Goal: Transaction & Acquisition: Purchase product/service

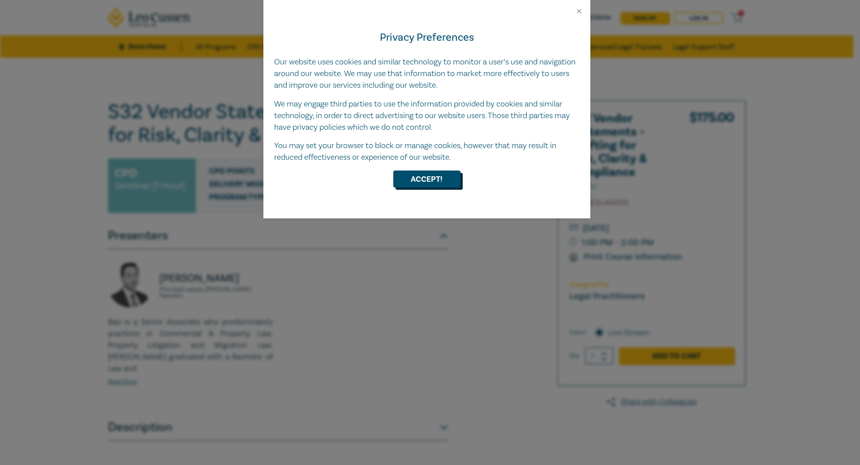
click at [433, 179] on button "Accept!" at bounding box center [426, 179] width 67 height 17
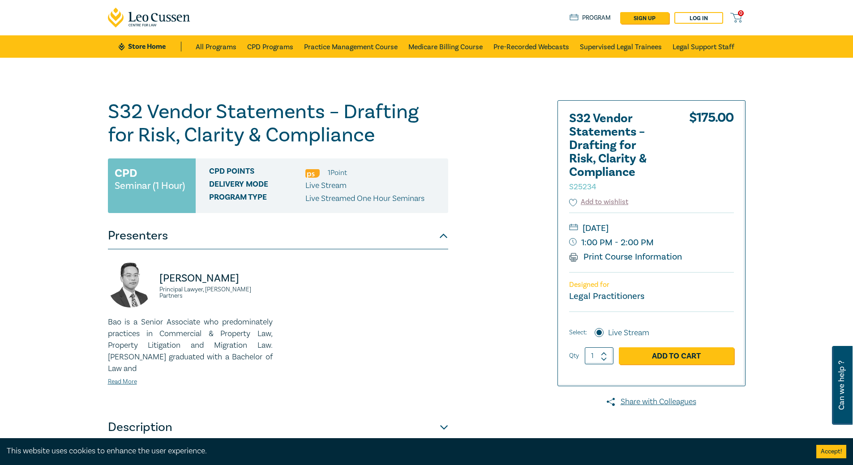
scroll to position [179, 0]
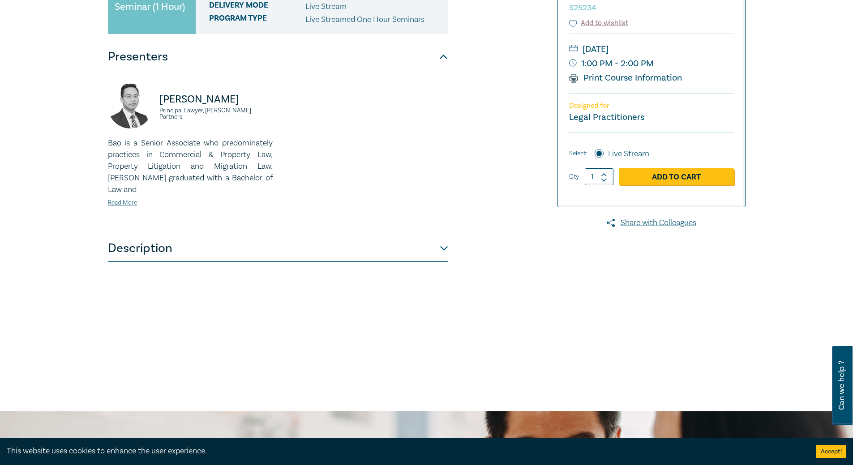
click at [407, 235] on button "Description" at bounding box center [278, 248] width 340 height 27
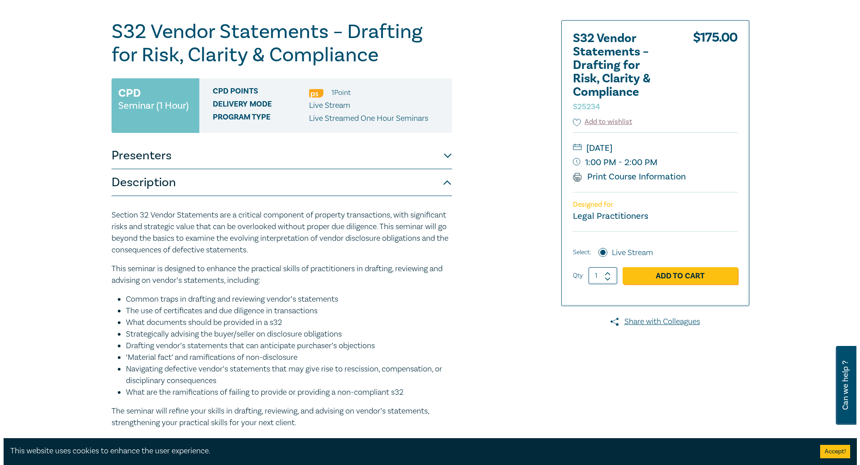
scroll to position [45, 0]
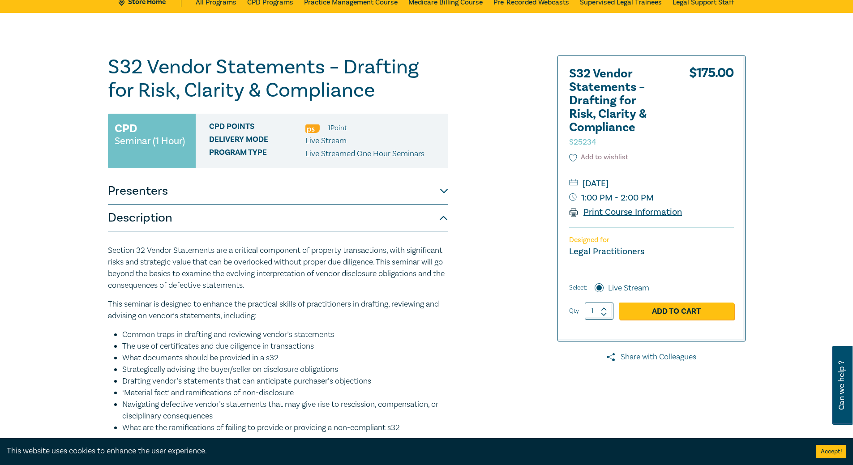
click at [622, 211] on link "Print Course Information" at bounding box center [625, 212] width 113 height 12
click at [671, 310] on link "Add to Cart" at bounding box center [676, 311] width 115 height 17
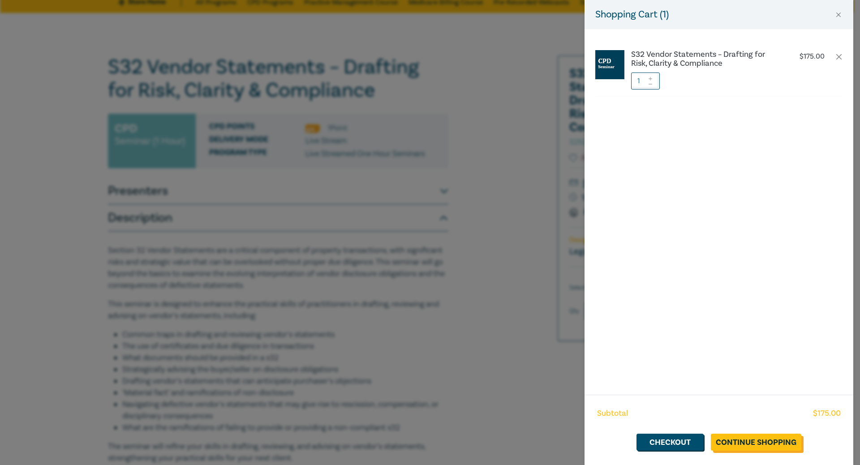
click at [756, 441] on link "Continue Shopping" at bounding box center [756, 442] width 90 height 17
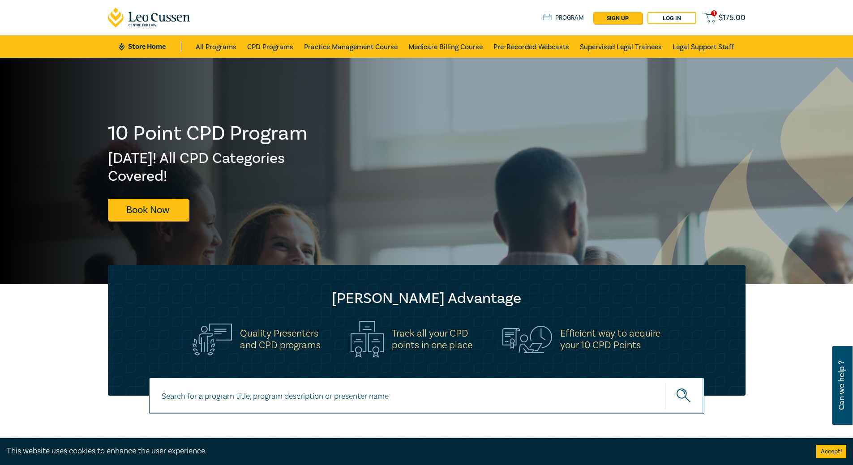
scroll to position [179, 0]
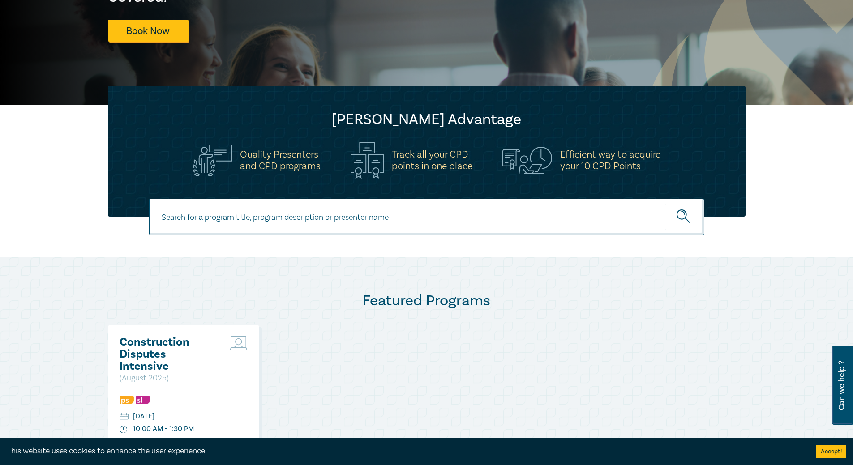
click at [408, 221] on input at bounding box center [426, 217] width 555 height 36
type input "s32"
click at [679, 217] on icon "submit" at bounding box center [685, 218] width 16 height 16
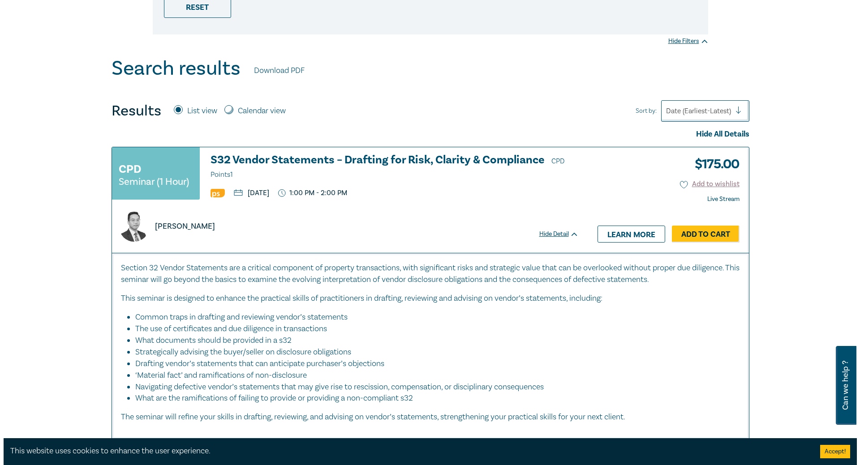
scroll to position [269, 0]
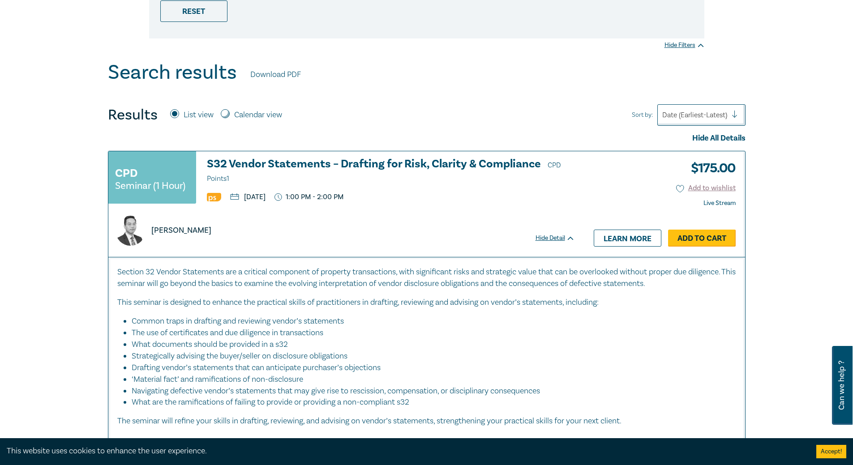
click at [702, 234] on link "Add to Cart" at bounding box center [702, 238] width 68 height 17
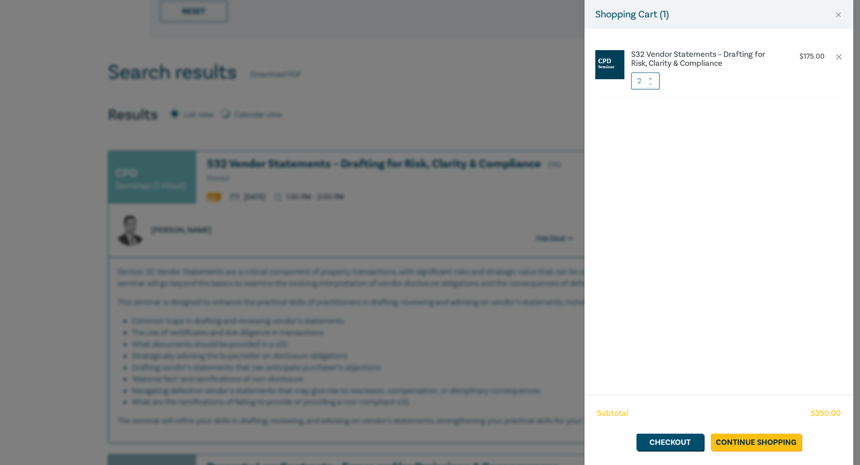
click at [651, 84] on icon at bounding box center [650, 84] width 6 height 4
click at [754, 441] on link "Continue Shopping" at bounding box center [756, 442] width 90 height 17
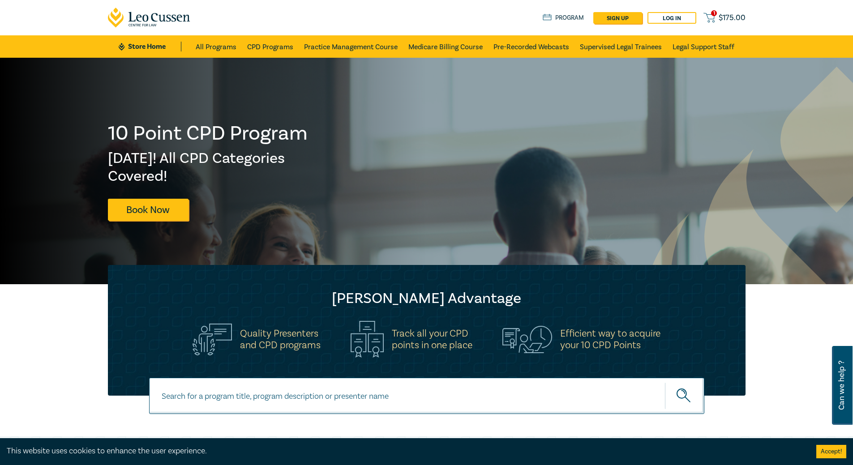
click at [726, 16] on span "$ 175.00" at bounding box center [732, 18] width 27 height 10
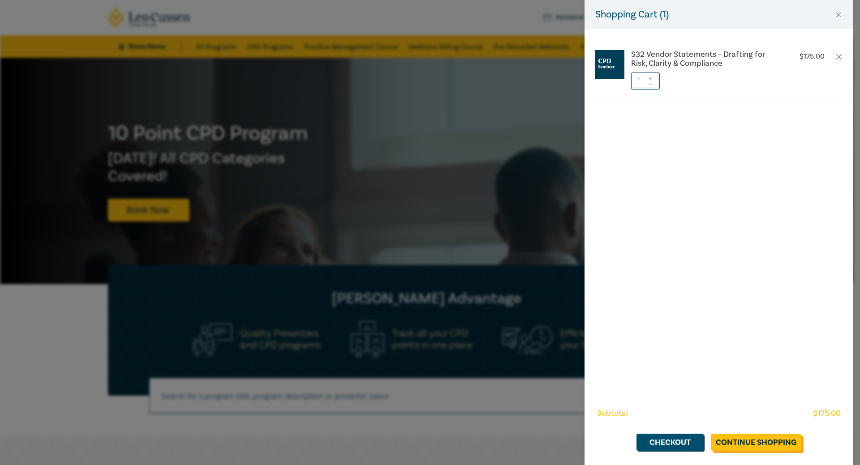
click at [772, 440] on link "Continue Shopping" at bounding box center [756, 442] width 90 height 17
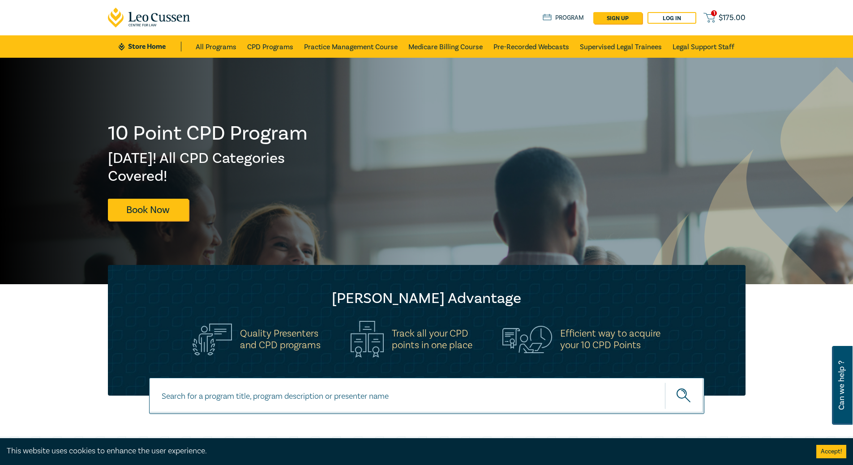
click at [729, 18] on span "$ 175.00" at bounding box center [732, 18] width 27 height 10
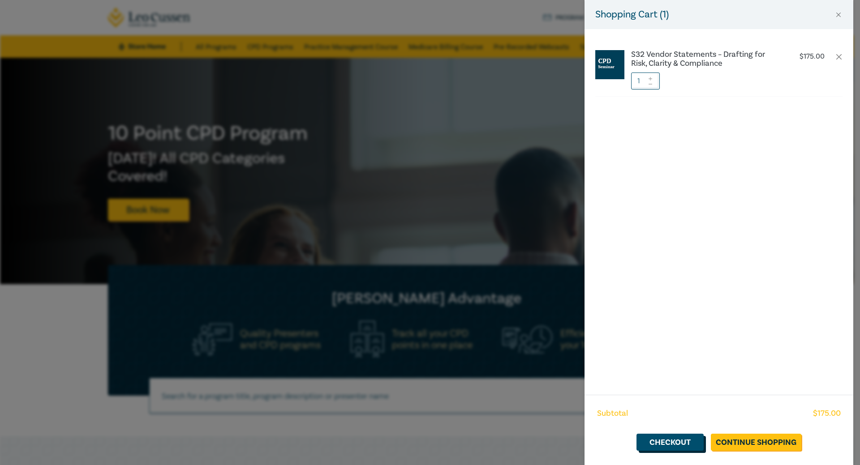
click at [669, 440] on link "Checkout" at bounding box center [669, 442] width 67 height 17
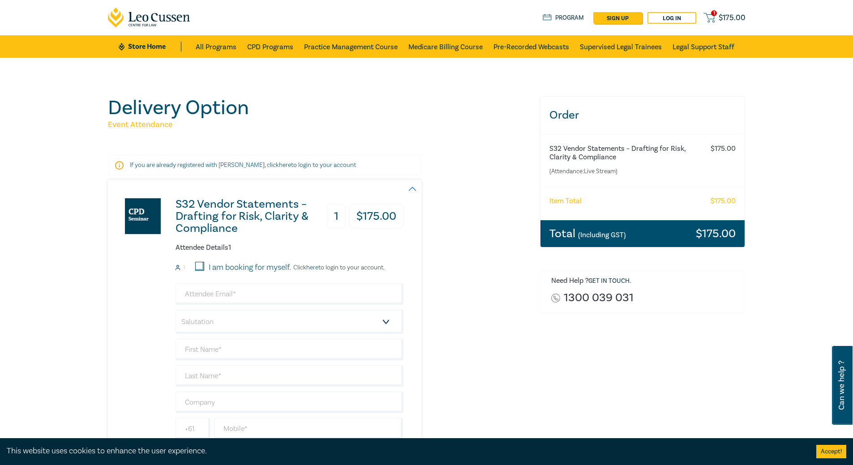
click at [200, 266] on input "I am booking for myself." at bounding box center [199, 266] width 9 height 9
checkbox input "true"
click at [273, 295] on input "email" at bounding box center [290, 293] width 228 height 21
type input "anthony.farfalla@wrl.com.au"
type input "Anthony"
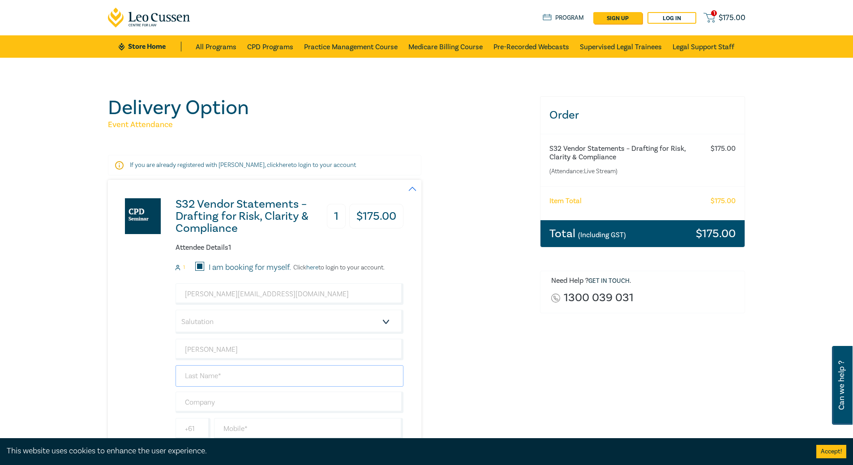
type input "Farfalla"
type input "Wilckens Roche Lawyers"
type input "0383835999"
type input "Australia"
click at [386, 323] on select "Salutation Mr. Mrs. Ms. Miss Dr. Prof. Other" at bounding box center [290, 322] width 228 height 24
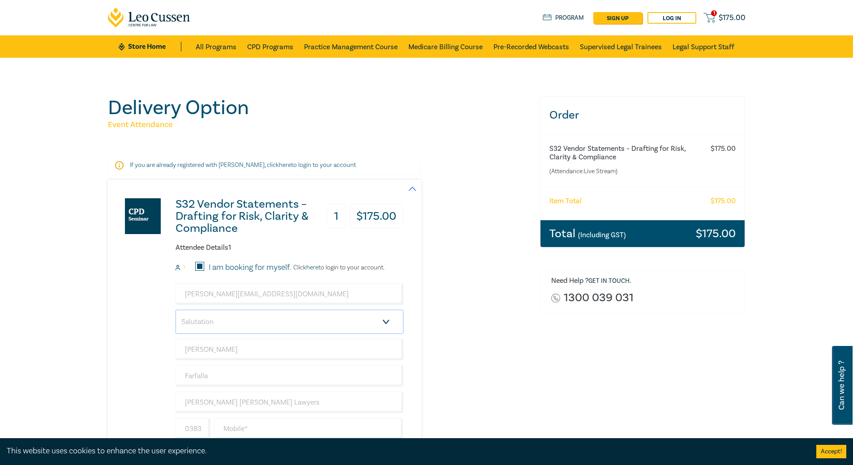
select select "Mr."
click at [176, 310] on select "Salutation Mr. Mrs. Ms. Miss Dr. Prof. Other" at bounding box center [290, 322] width 228 height 24
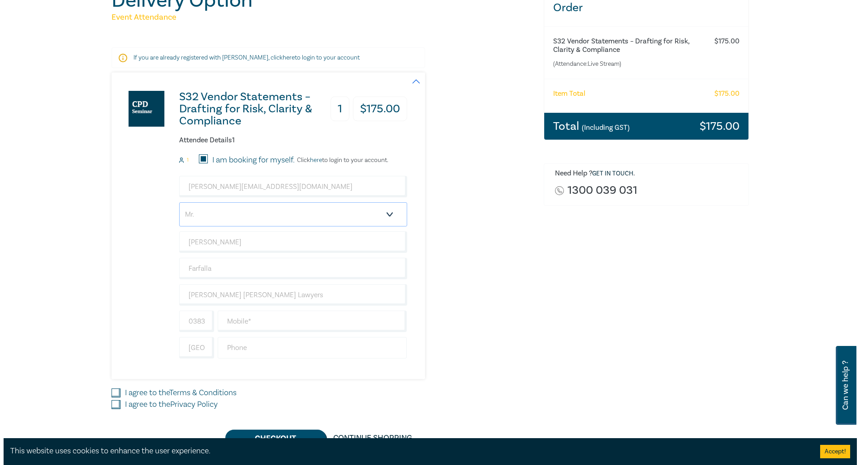
scroll to position [134, 0]
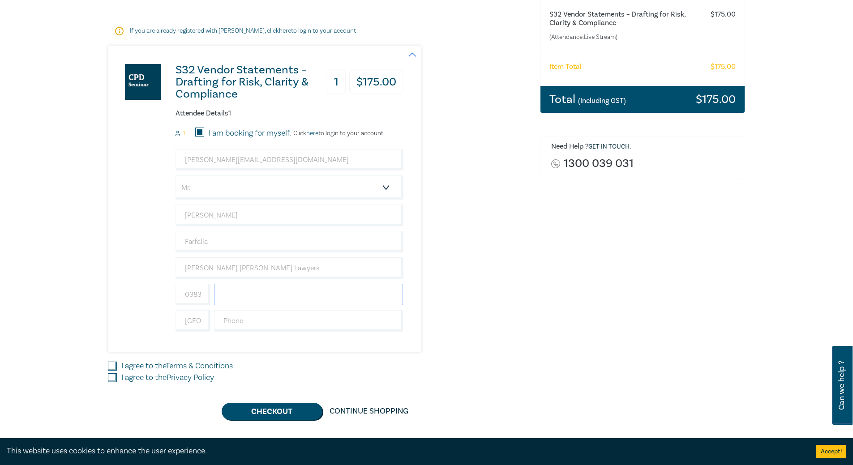
click at [263, 295] on input "text" at bounding box center [308, 294] width 189 height 21
type input "0409144673"
click at [502, 300] on div "S32 Vendor Statements – Drafting for Risk, Clarity & Compliance 1 $ 175.00 Atte…" at bounding box center [318, 199] width 421 height 307
click at [111, 365] on input "I agree to the Terms & Conditions" at bounding box center [112, 366] width 9 height 9
checkbox input "true"
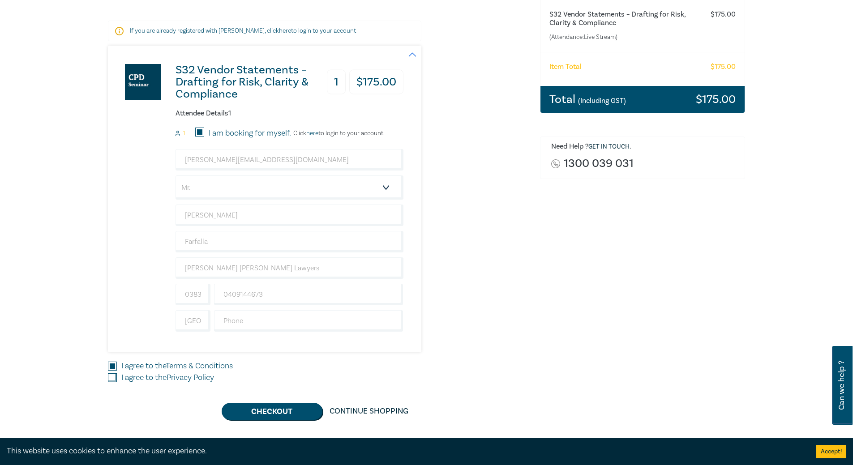
click at [110, 378] on input "I agree to the Privacy Policy" at bounding box center [112, 377] width 9 height 9
checkbox input "true"
click at [279, 30] on link "here" at bounding box center [285, 31] width 12 height 8
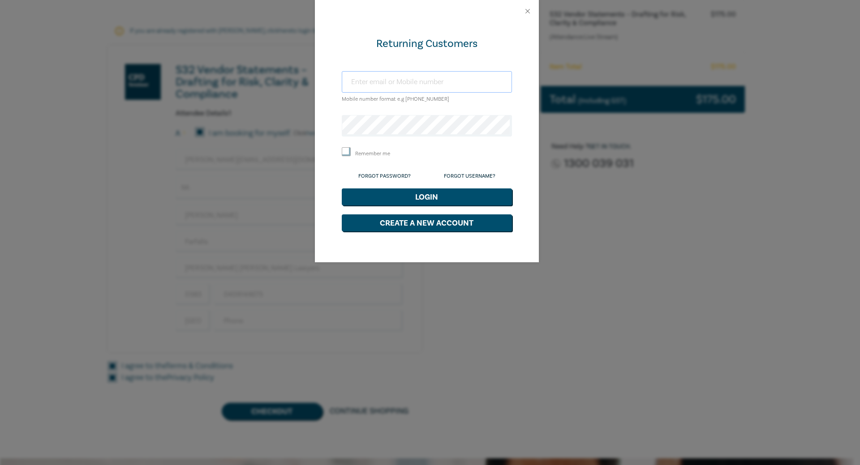
type input "anthony.farfalla@wrl.com.au"
click at [410, 195] on button "Login" at bounding box center [427, 197] width 170 height 17
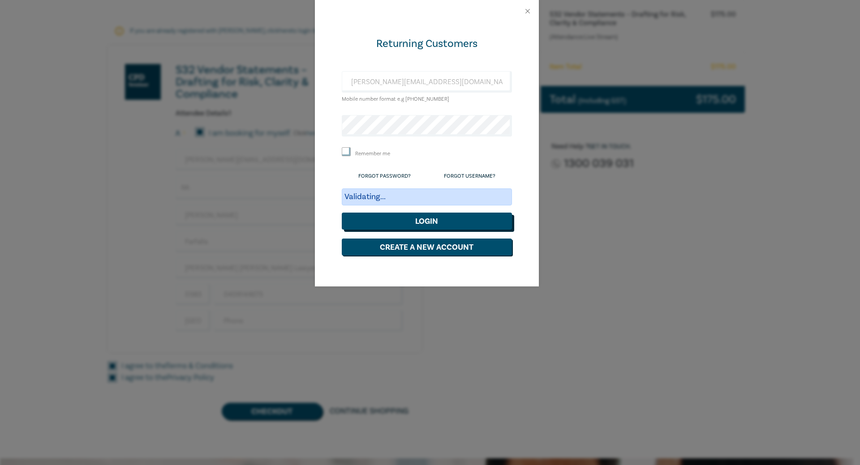
scroll to position [109, 0]
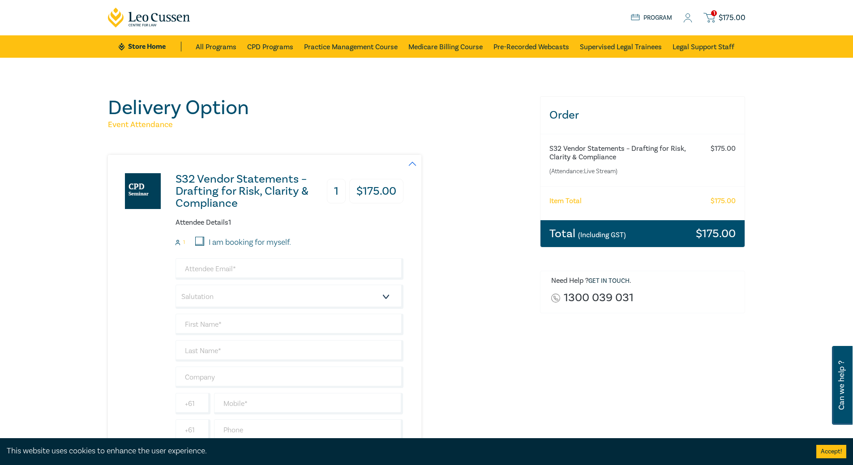
click at [686, 17] on icon at bounding box center [687, 17] width 9 height 9
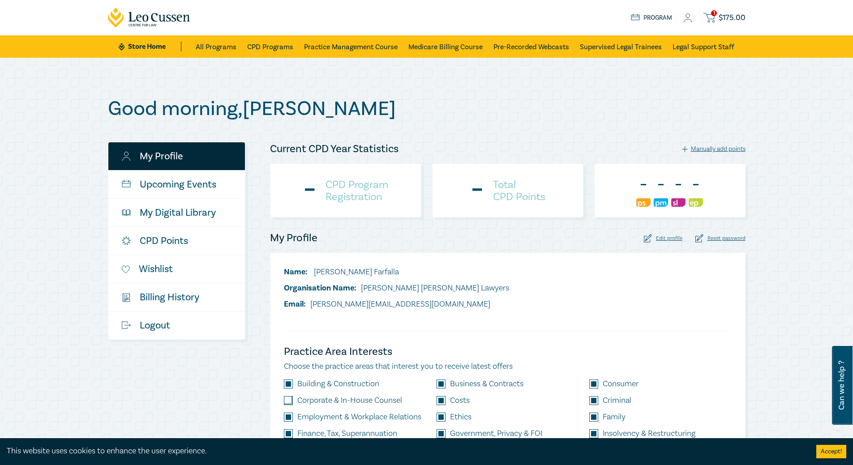
checkbox input "true"
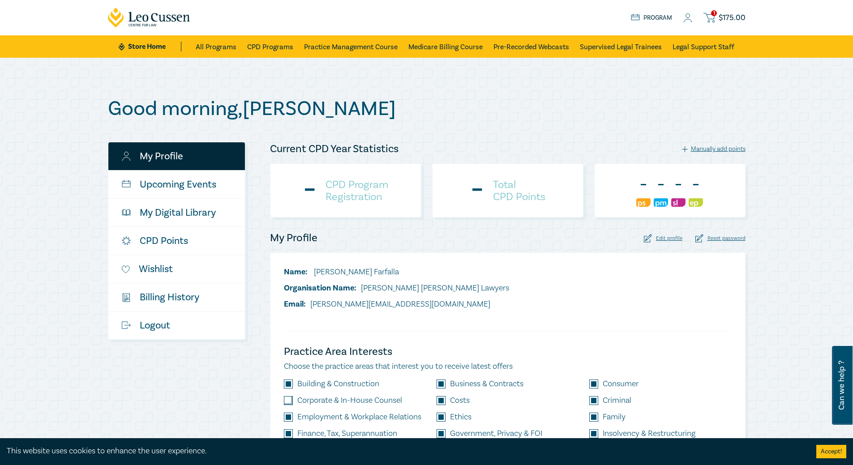
checkbox input "true"
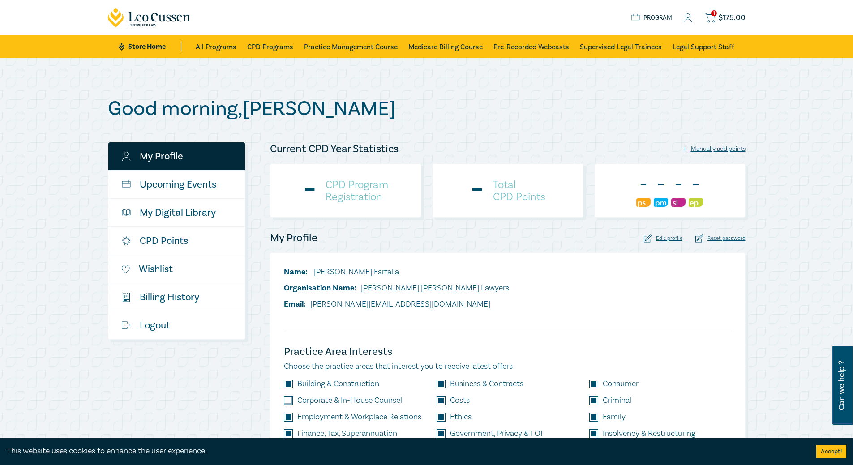
checkbox input "true"
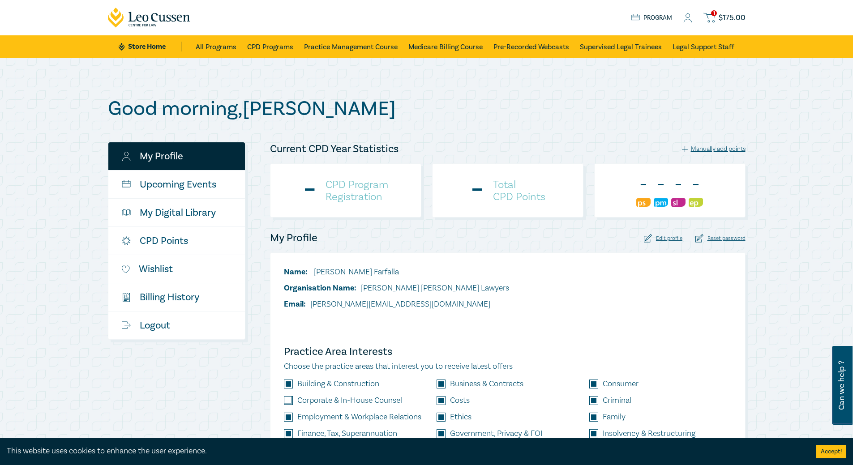
checkbox input "true"
click at [724, 17] on span "$ 175.00" at bounding box center [732, 18] width 27 height 10
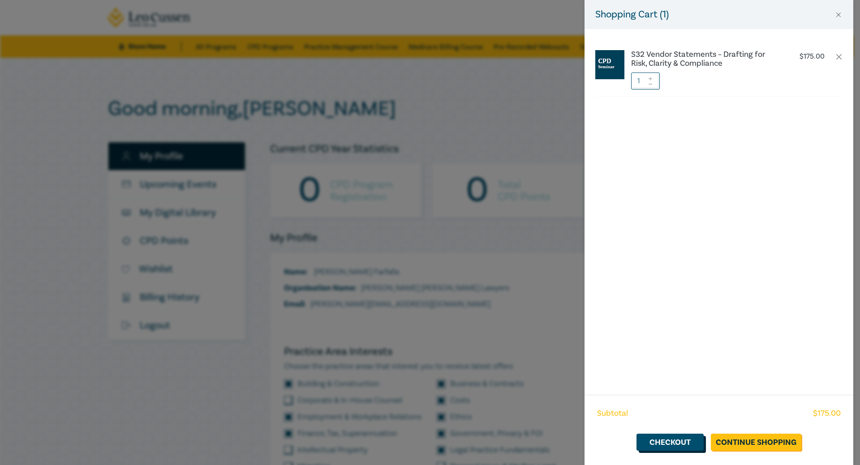
click at [660, 442] on link "Checkout" at bounding box center [669, 442] width 67 height 17
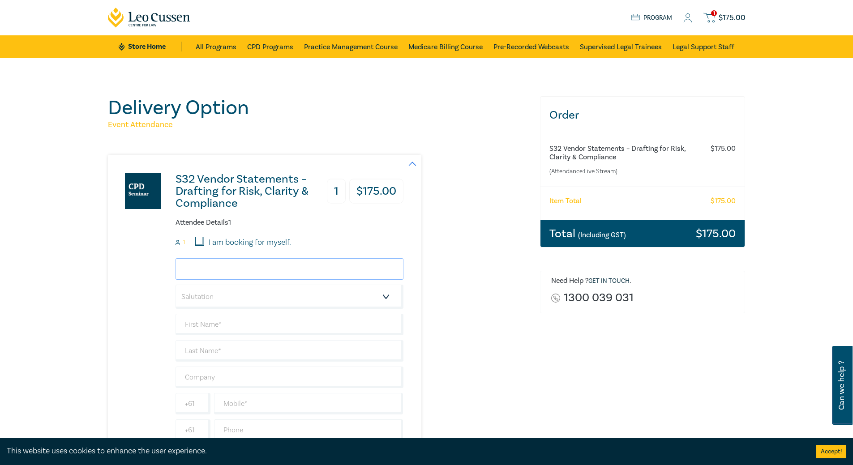
click at [319, 268] on input "email" at bounding box center [290, 268] width 228 height 21
type input "anthony.farfalla@wrl.com.au"
type input "Anthony"
type input "Farfalla"
type input "Wilckens Roche Lawyers"
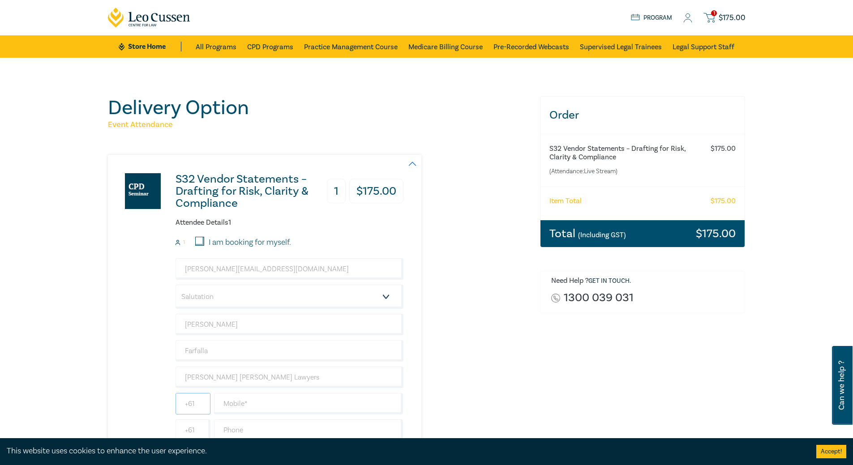
type input "0383835999"
type input "Australia"
click at [291, 300] on select "Salutation Mr. Mrs. Ms. Miss Dr. Prof. Other" at bounding box center [290, 297] width 228 height 24
select select "Mr."
click at [176, 285] on select "Salutation Mr. Mrs. Ms. Miss Dr. Prof. Other" at bounding box center [290, 297] width 228 height 24
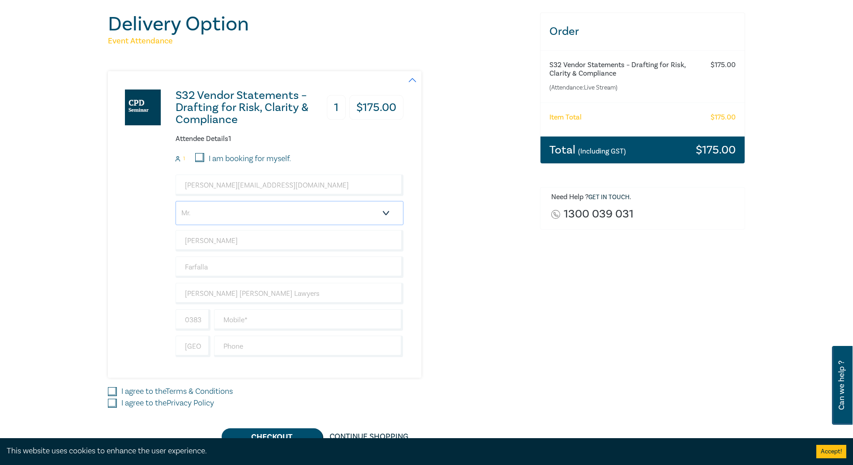
scroll to position [179, 0]
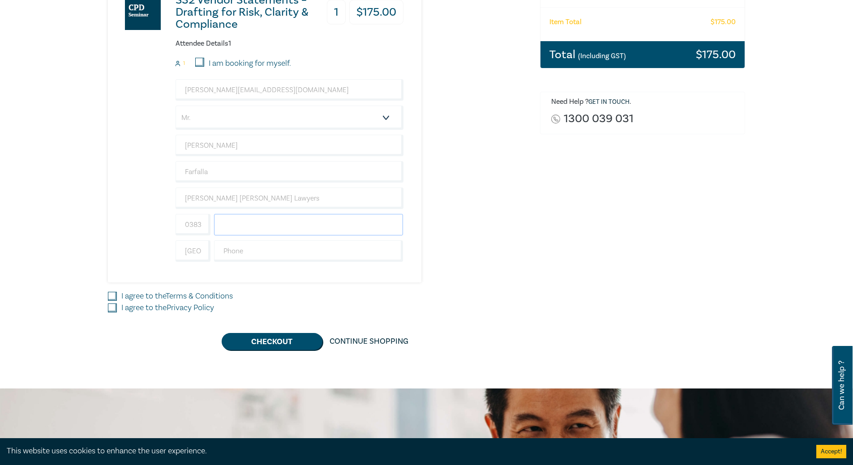
click at [262, 224] on input "text" at bounding box center [308, 224] width 189 height 21
type input "0409144673"
click at [541, 247] on div "Order S32 Vendor Statements – Drafting for Risk, Clarity & Compliance (Attendan…" at bounding box center [643, 133] width 216 height 433
click at [109, 297] on input "I agree to the Terms & Conditions" at bounding box center [112, 296] width 9 height 9
checkbox input "true"
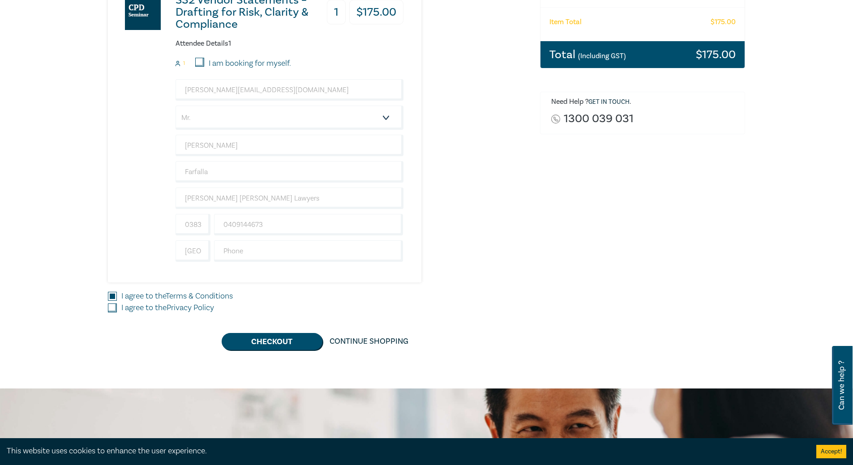
drag, startPoint x: 110, startPoint y: 306, endPoint x: 150, endPoint y: 317, distance: 41.3
click at [110, 306] on input "I agree to the Privacy Policy" at bounding box center [112, 308] width 9 height 9
checkbox input "true"
click at [255, 341] on button "Checkout" at bounding box center [272, 341] width 101 height 17
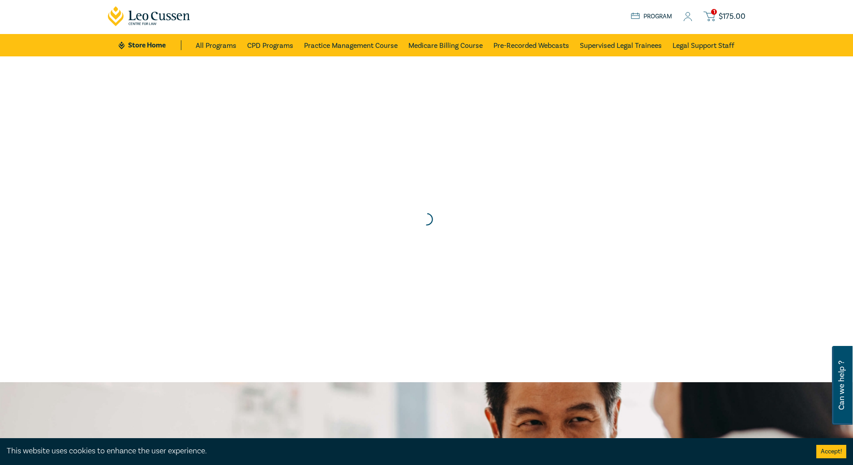
scroll to position [0, 0]
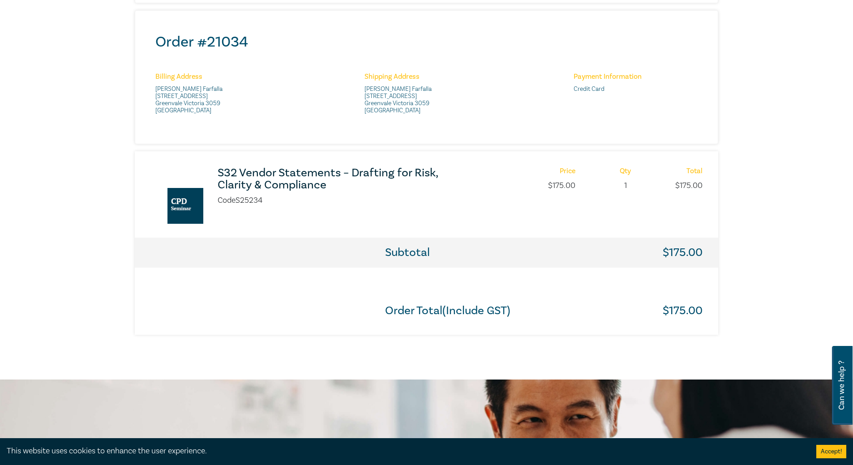
scroll to position [45, 0]
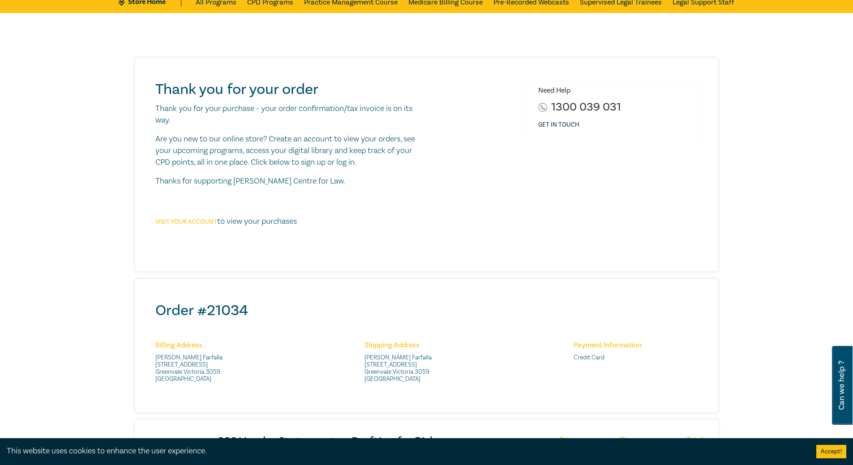
click at [199, 222] on link "Visit your account" at bounding box center [186, 222] width 62 height 8
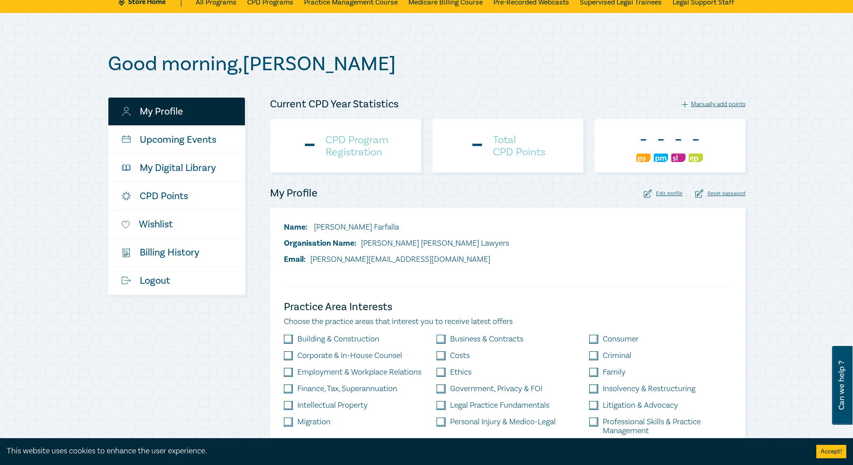
scroll to position [2, 0]
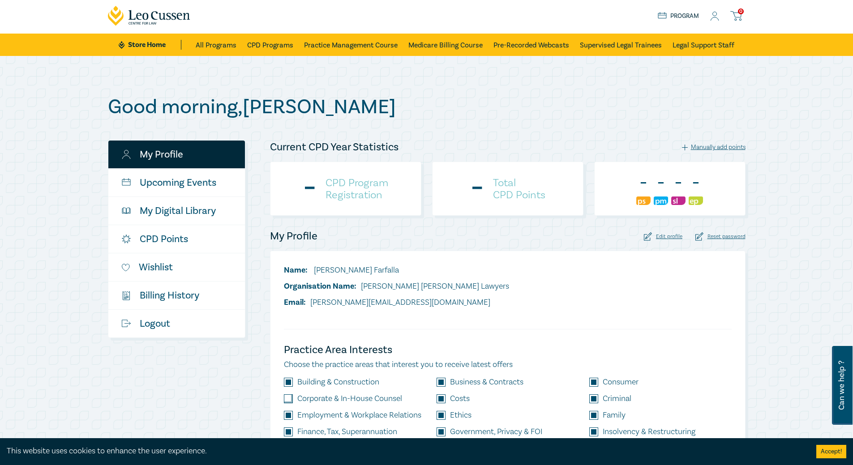
checkbox input "true"
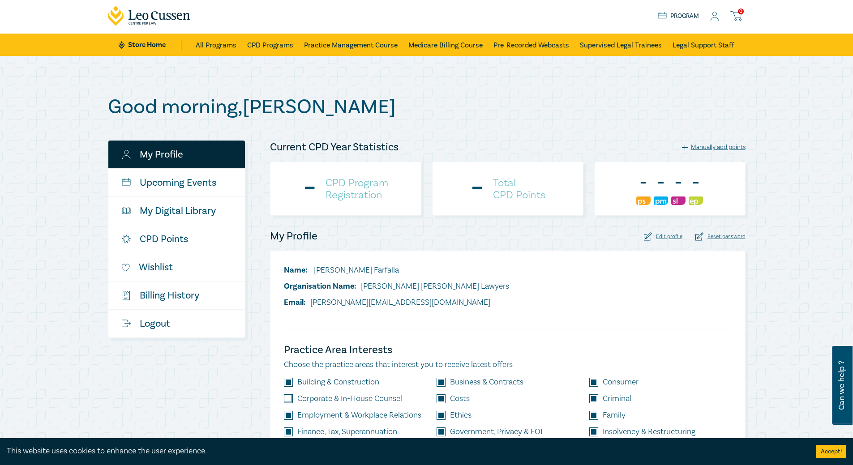
checkbox input "true"
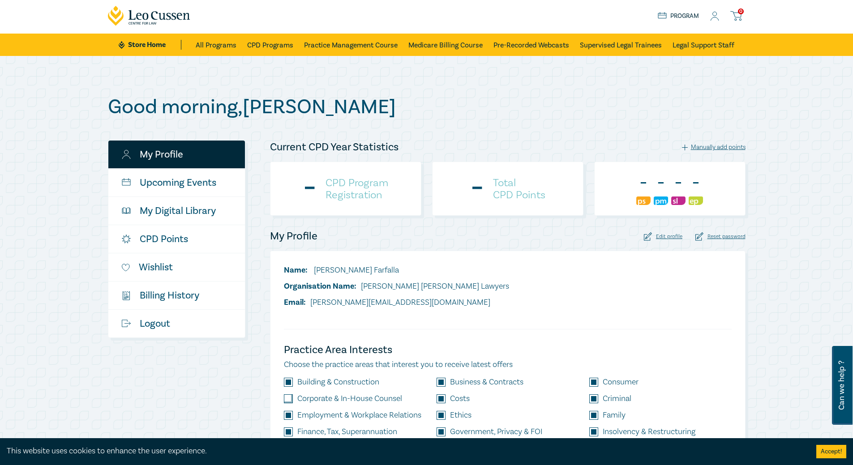
checkbox input "true"
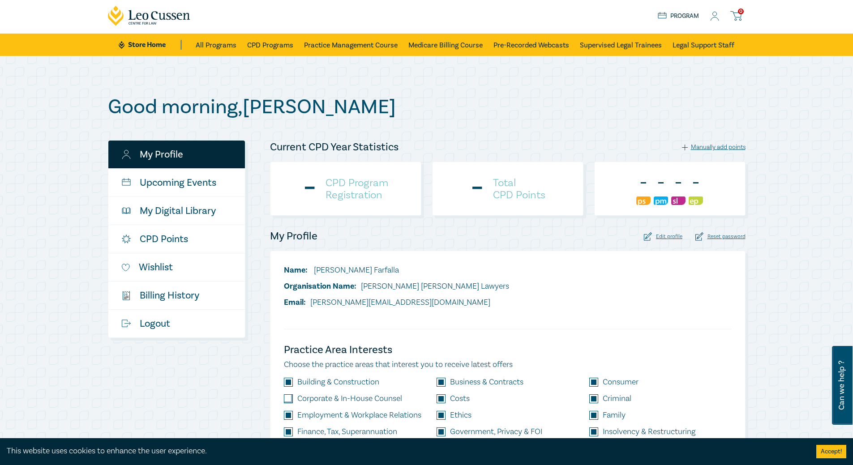
checkbox input "true"
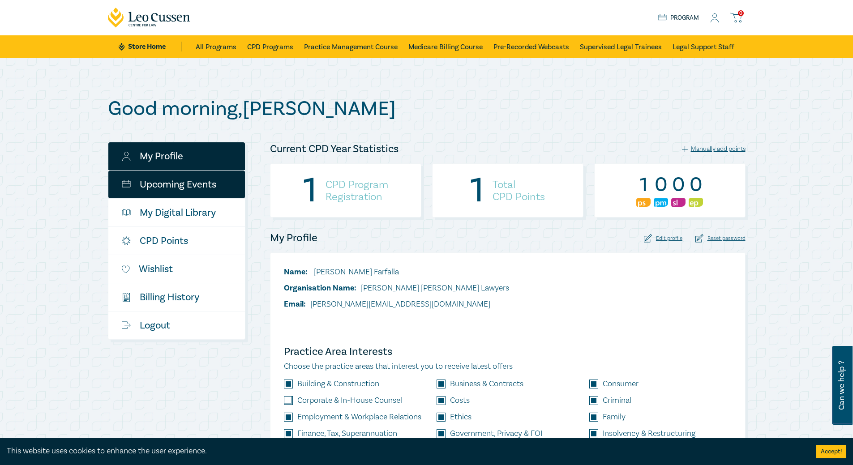
click at [203, 187] on link "Upcoming Events" at bounding box center [176, 185] width 137 height 28
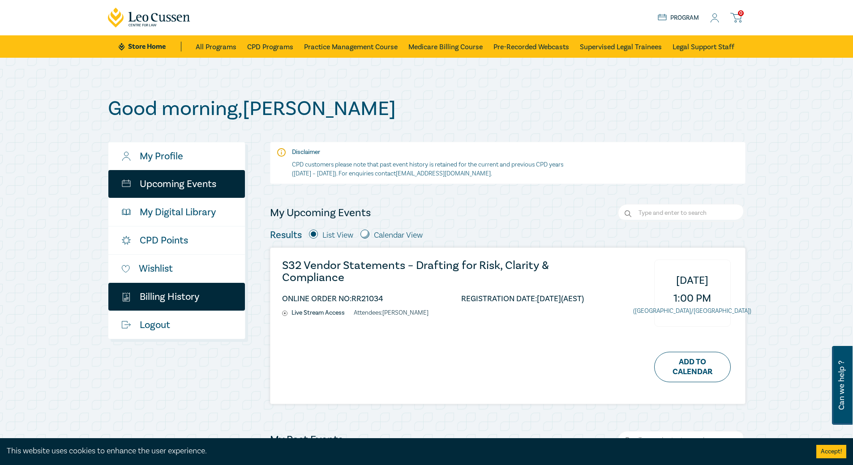
click at [186, 300] on link "$ Billing History" at bounding box center [176, 297] width 137 height 28
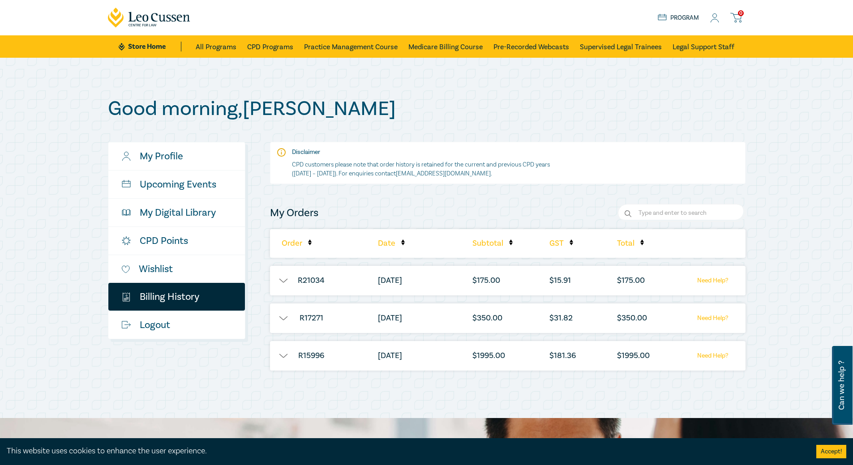
click at [283, 320] on button "button" at bounding box center [283, 318] width 27 height 9
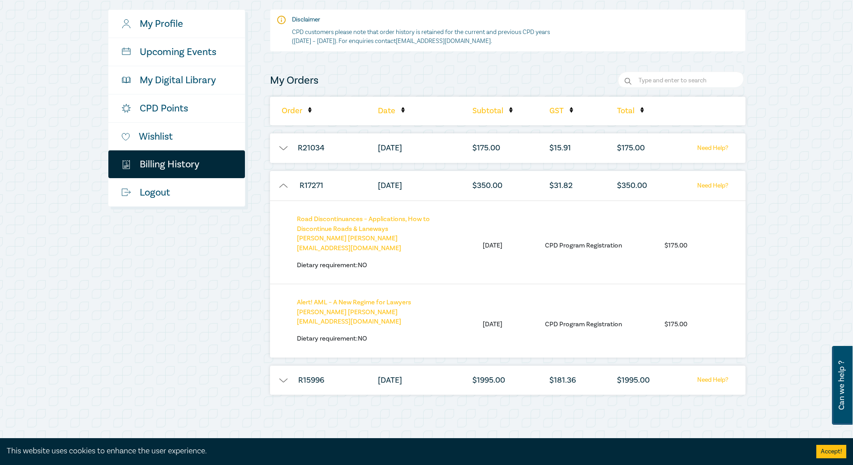
scroll to position [134, 0]
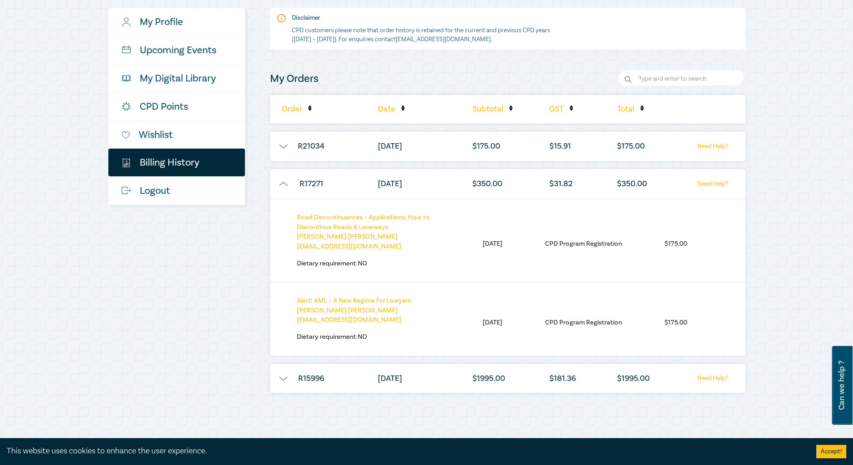
click at [283, 146] on button "button" at bounding box center [283, 146] width 27 height 9
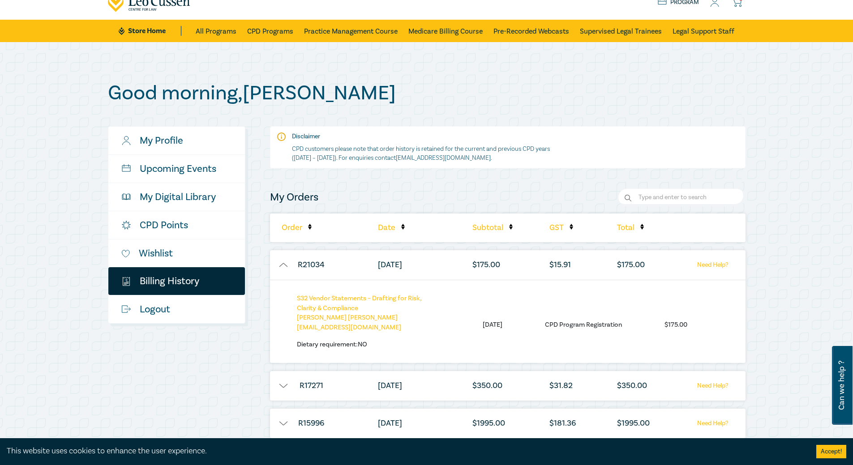
scroll to position [0, 0]
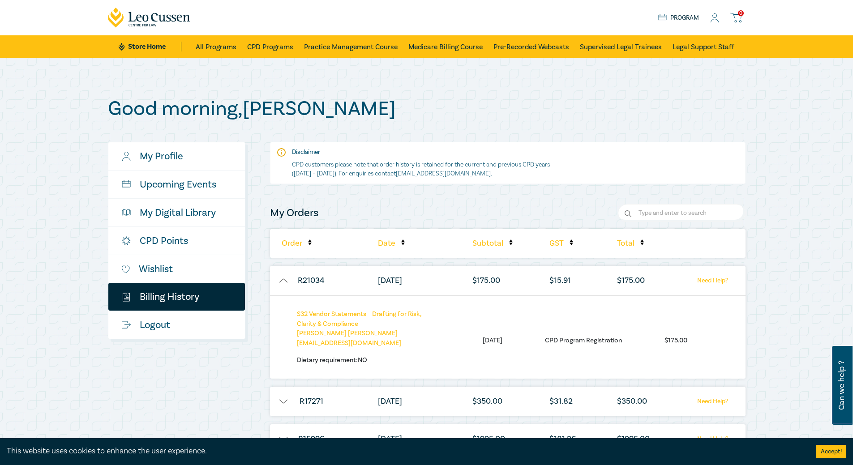
click at [713, 17] on circle at bounding box center [715, 16] width 4 height 4
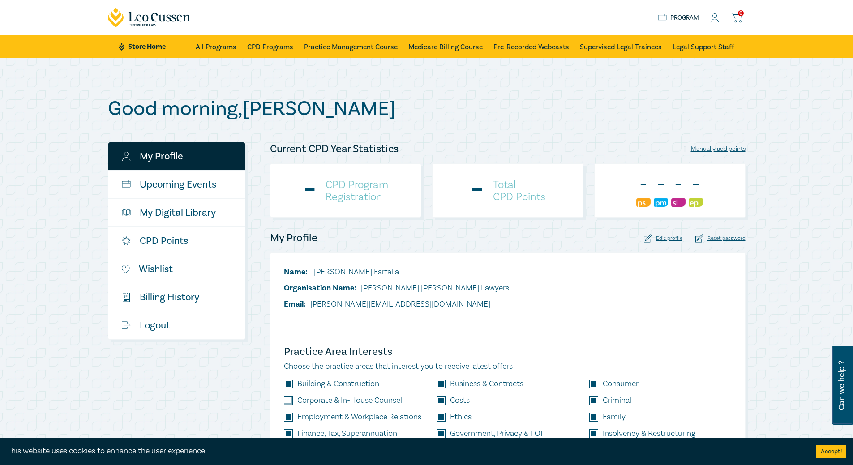
checkbox input "true"
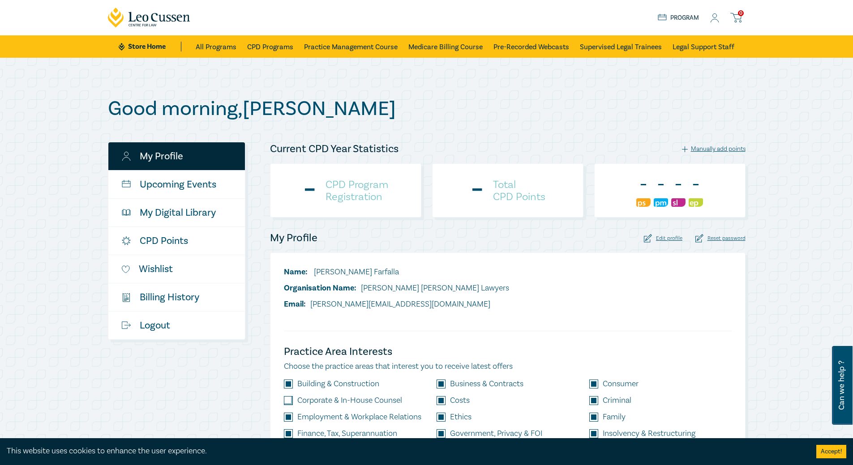
checkbox input "true"
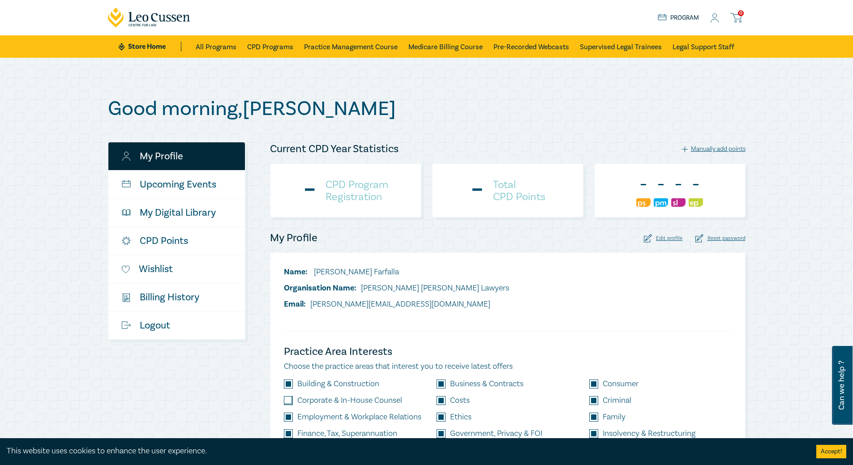
checkbox input "true"
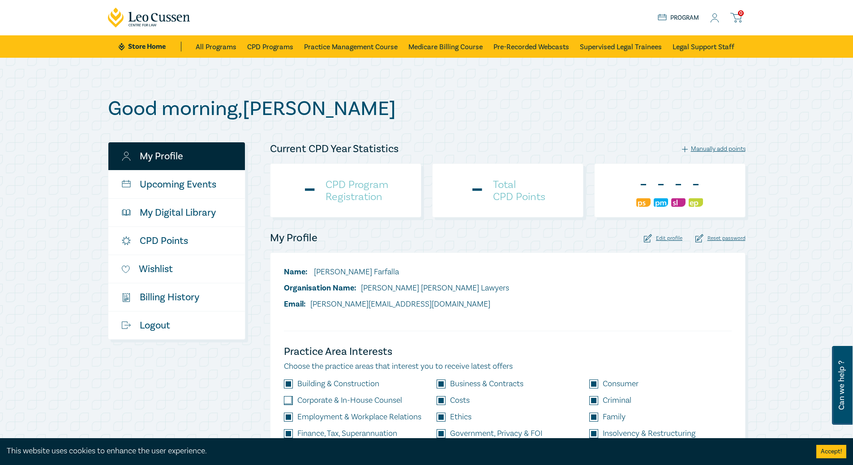
checkbox input "true"
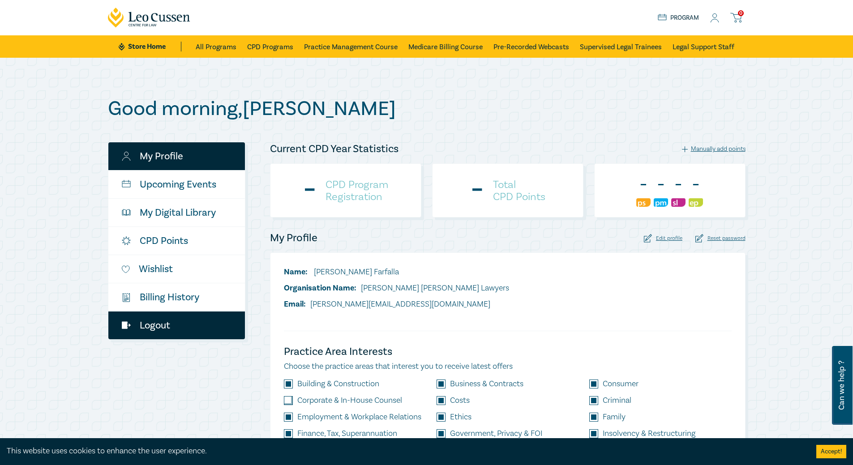
click at [165, 330] on link "Logout" at bounding box center [176, 326] width 137 height 28
